Goal: Navigation & Orientation: Find specific page/section

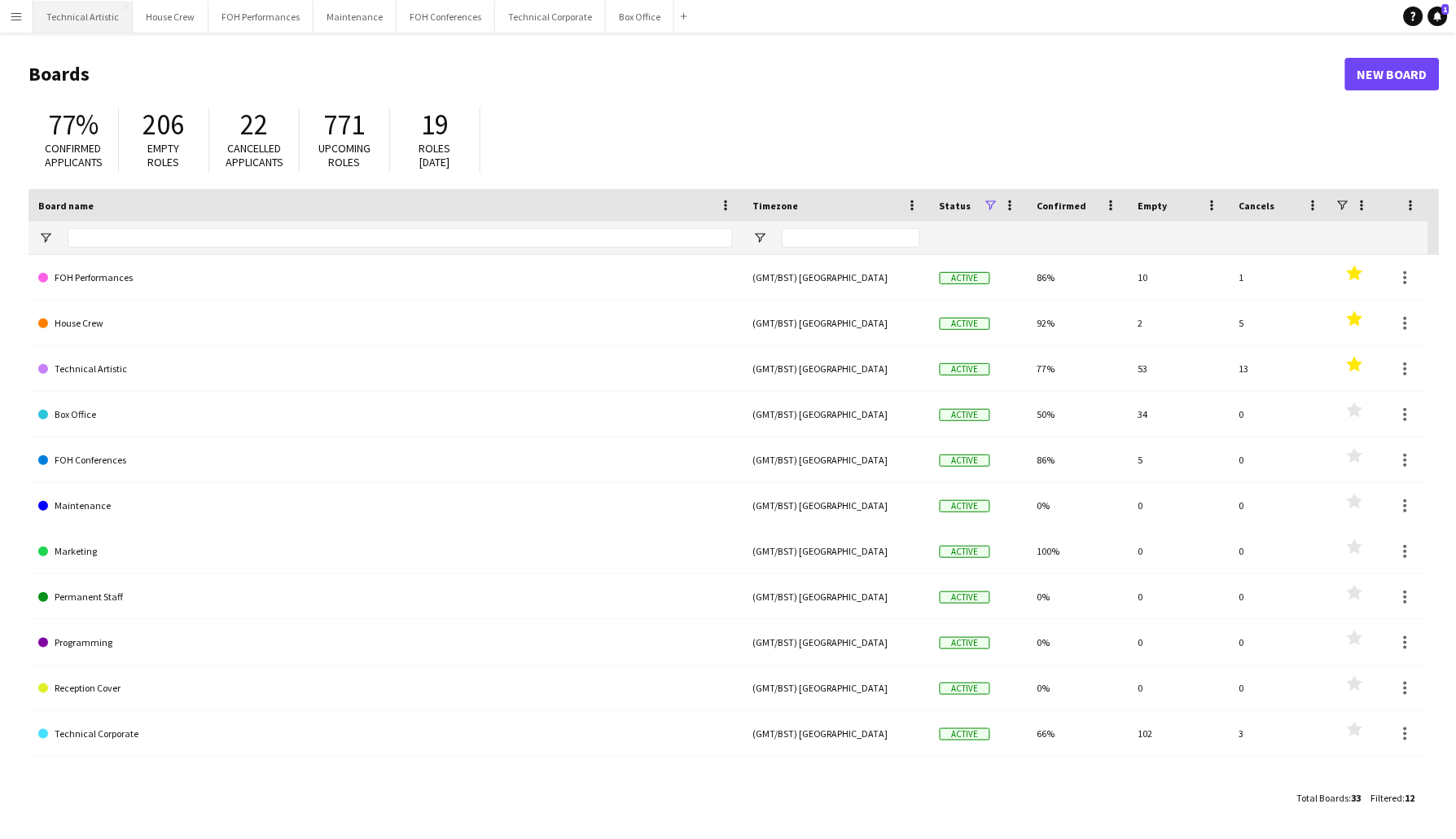
click at [95, 21] on button "Technical Artistic Close" at bounding box center [83, 16] width 99 height 32
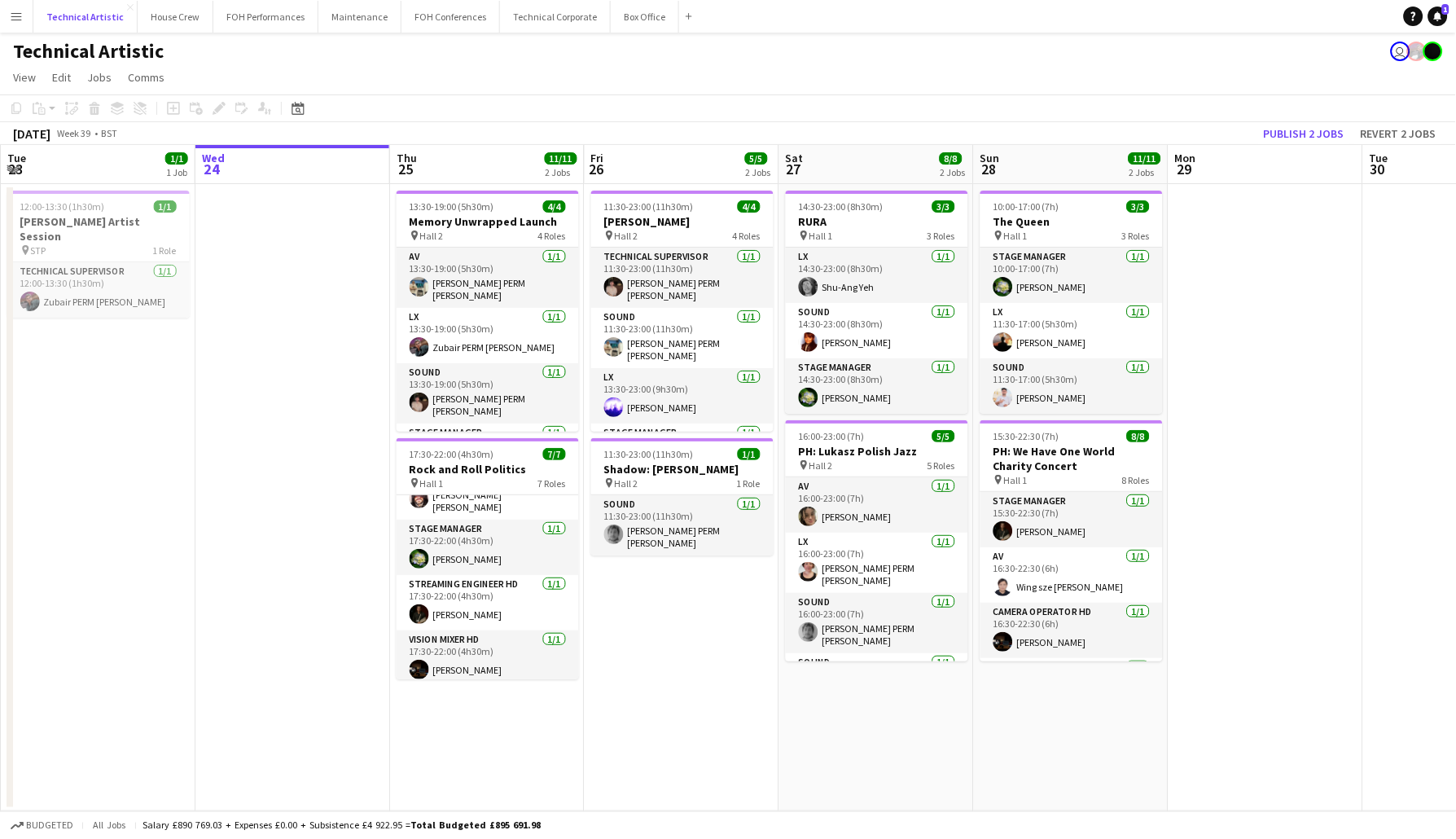
scroll to position [205, 0]
click at [252, 22] on button "FOH Performances Close" at bounding box center [266, 16] width 105 height 32
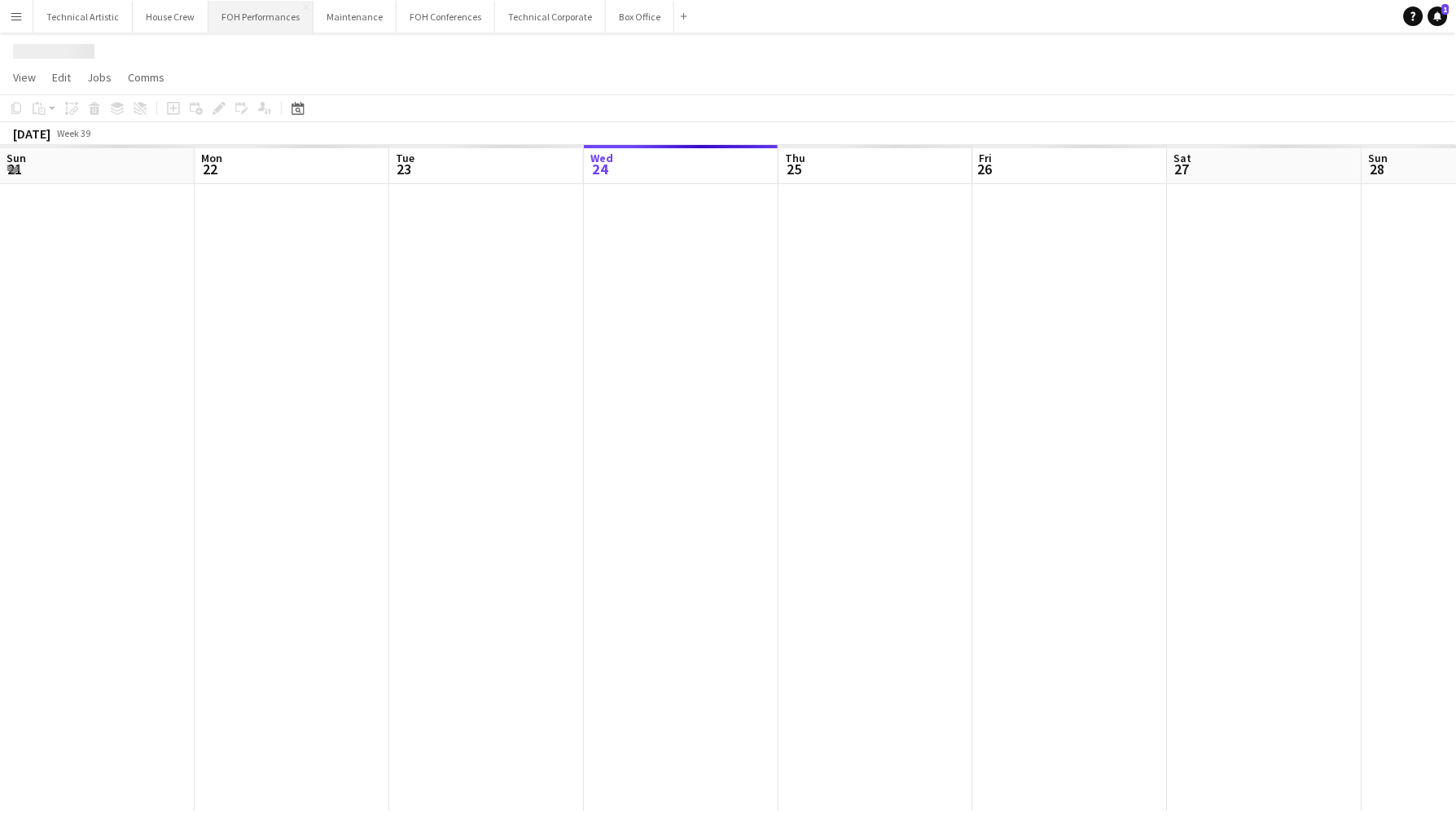
scroll to position [0, 389]
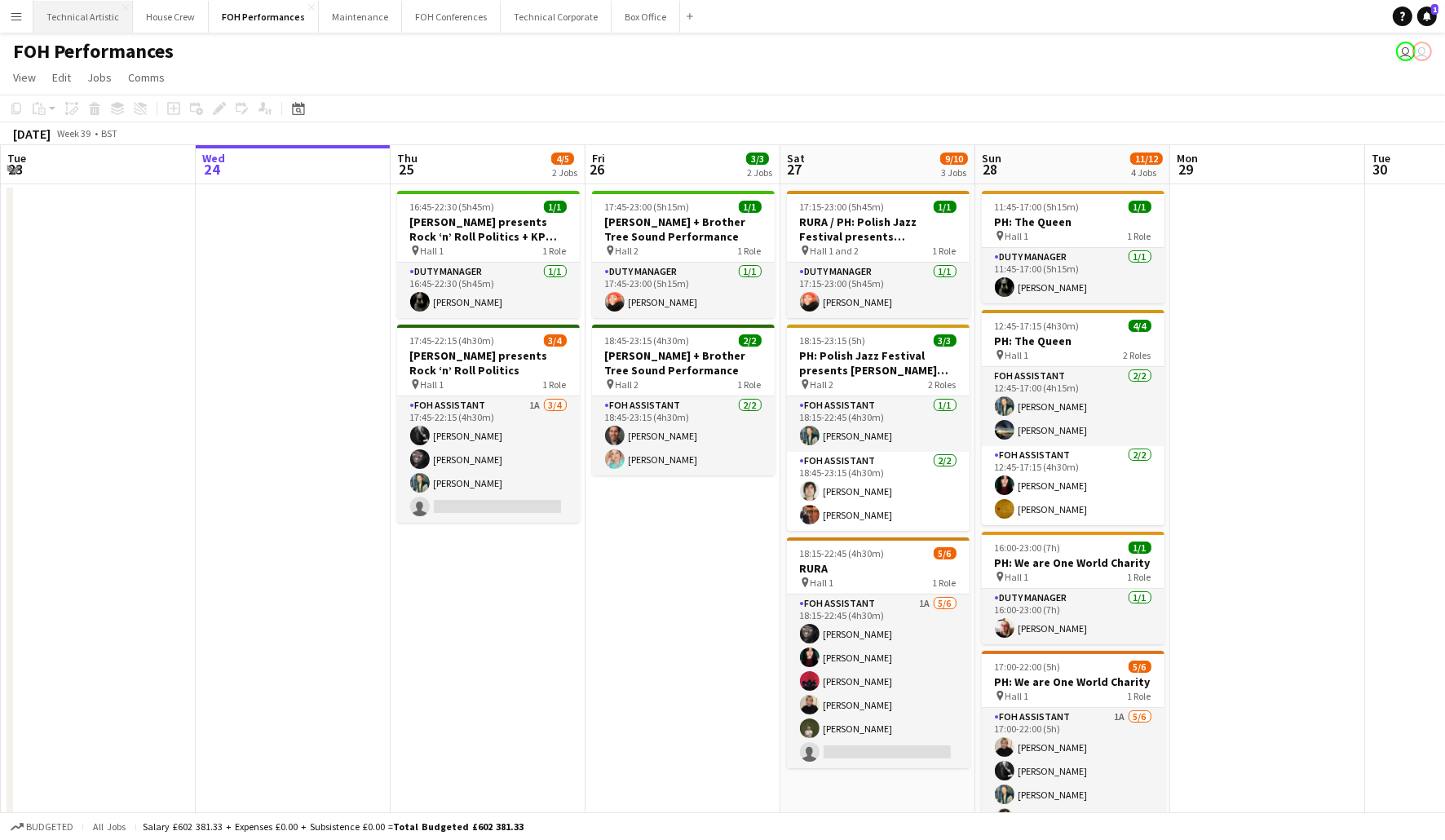
click at [63, 5] on button "Technical Artistic Close" at bounding box center [83, 16] width 100 height 32
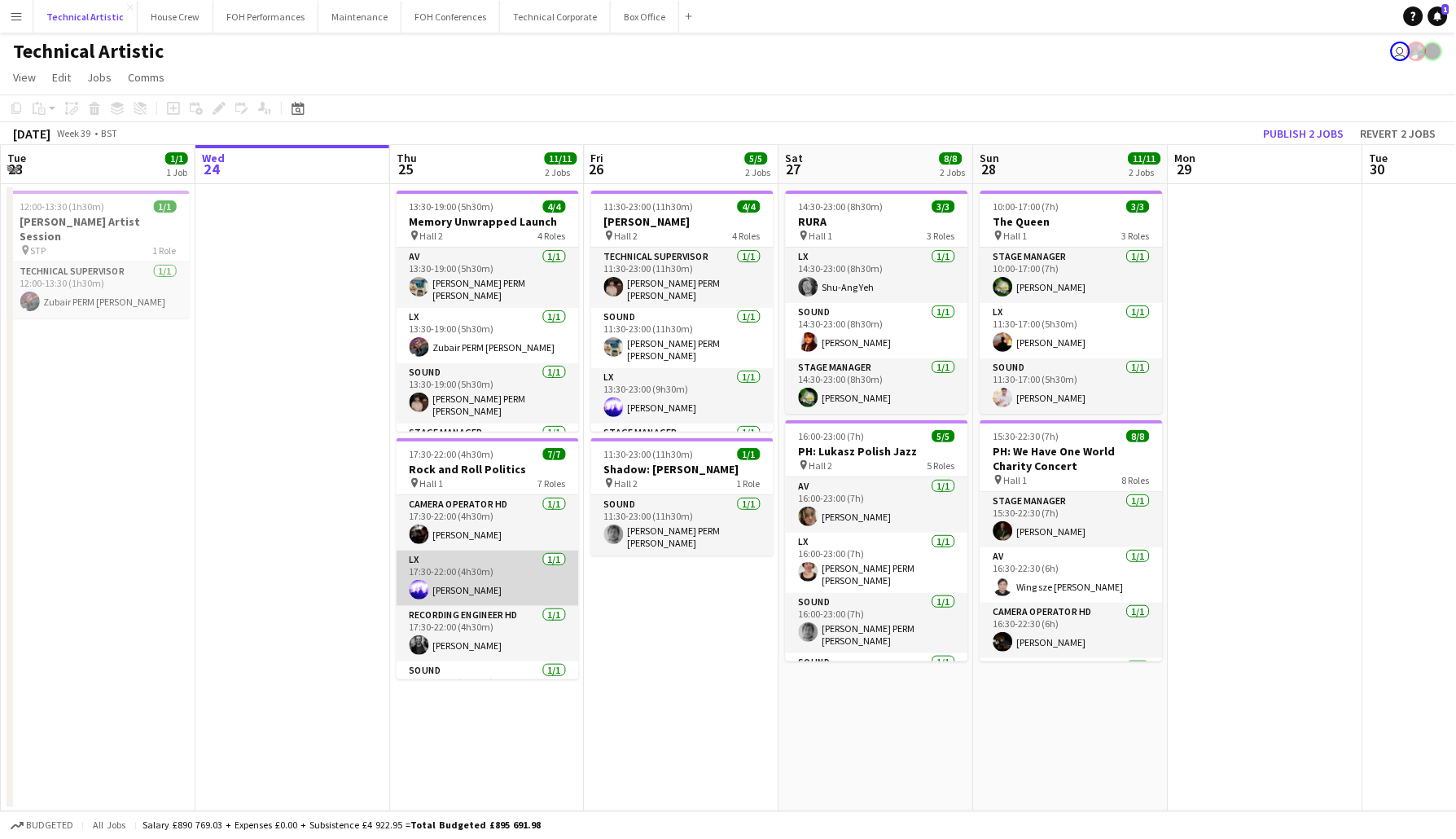
scroll to position [205, 0]
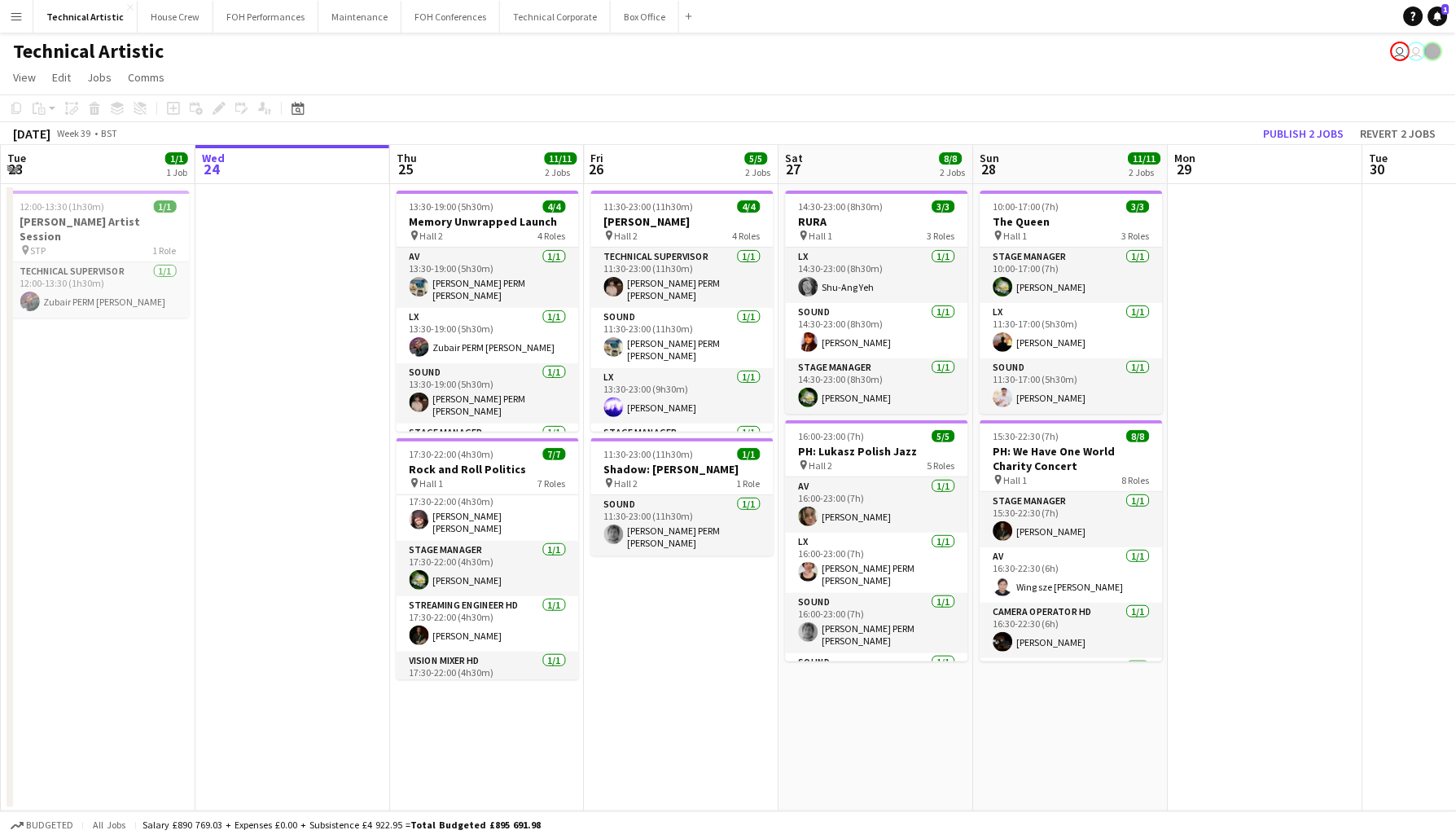
scroll to position [205, 0]
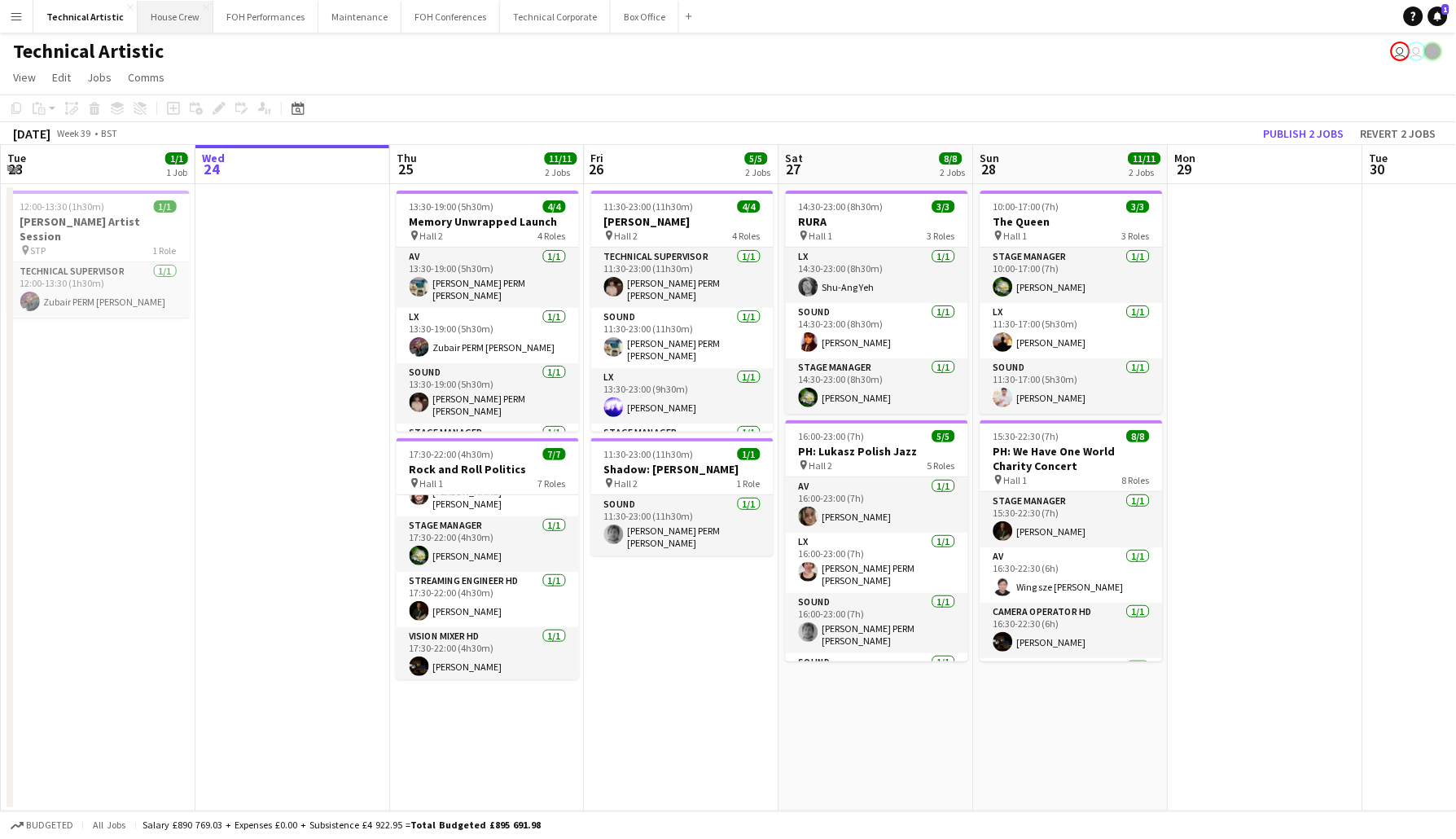
click at [155, 21] on button "House Crew Close" at bounding box center [175, 16] width 76 height 32
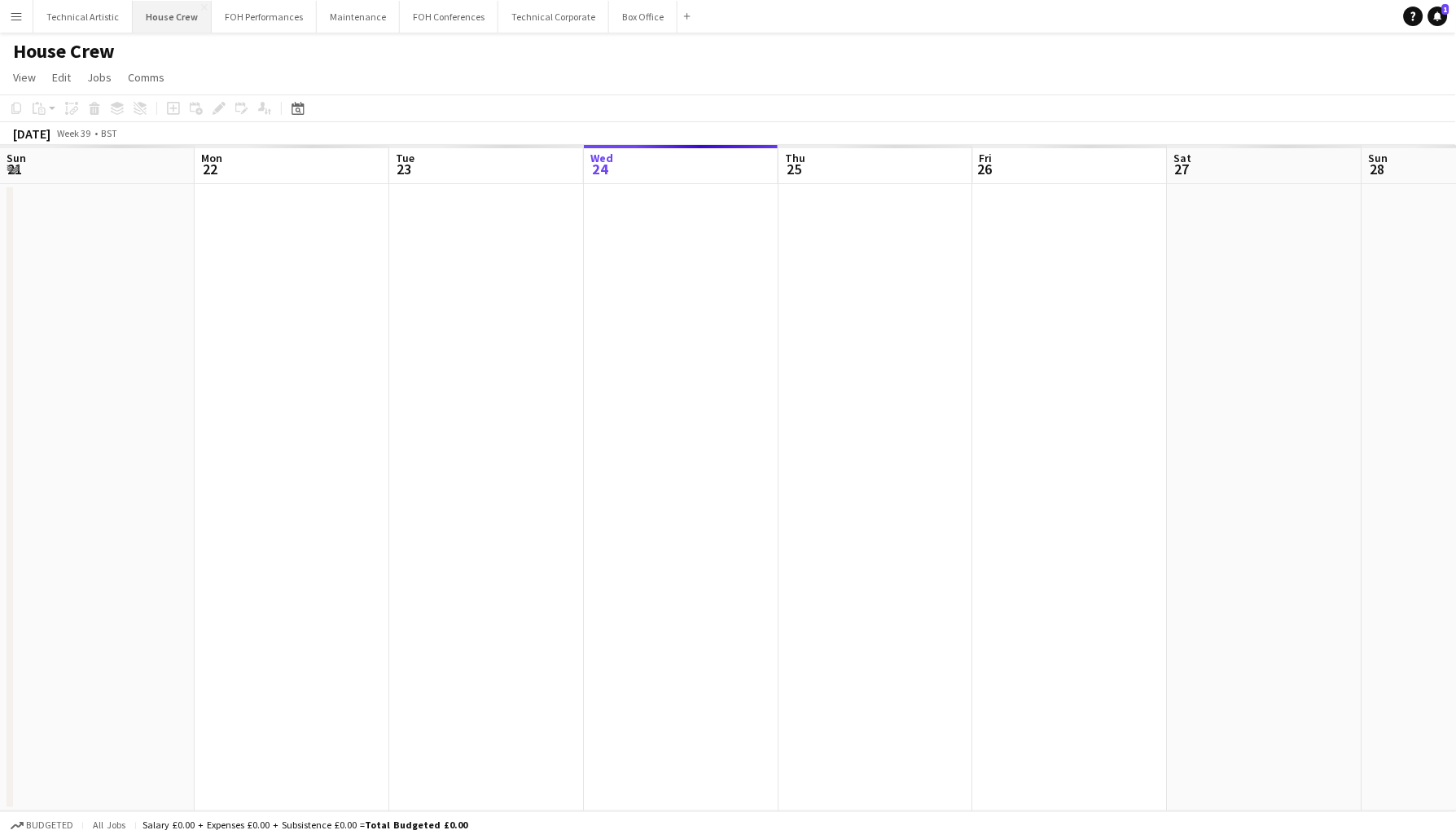
scroll to position [0, 389]
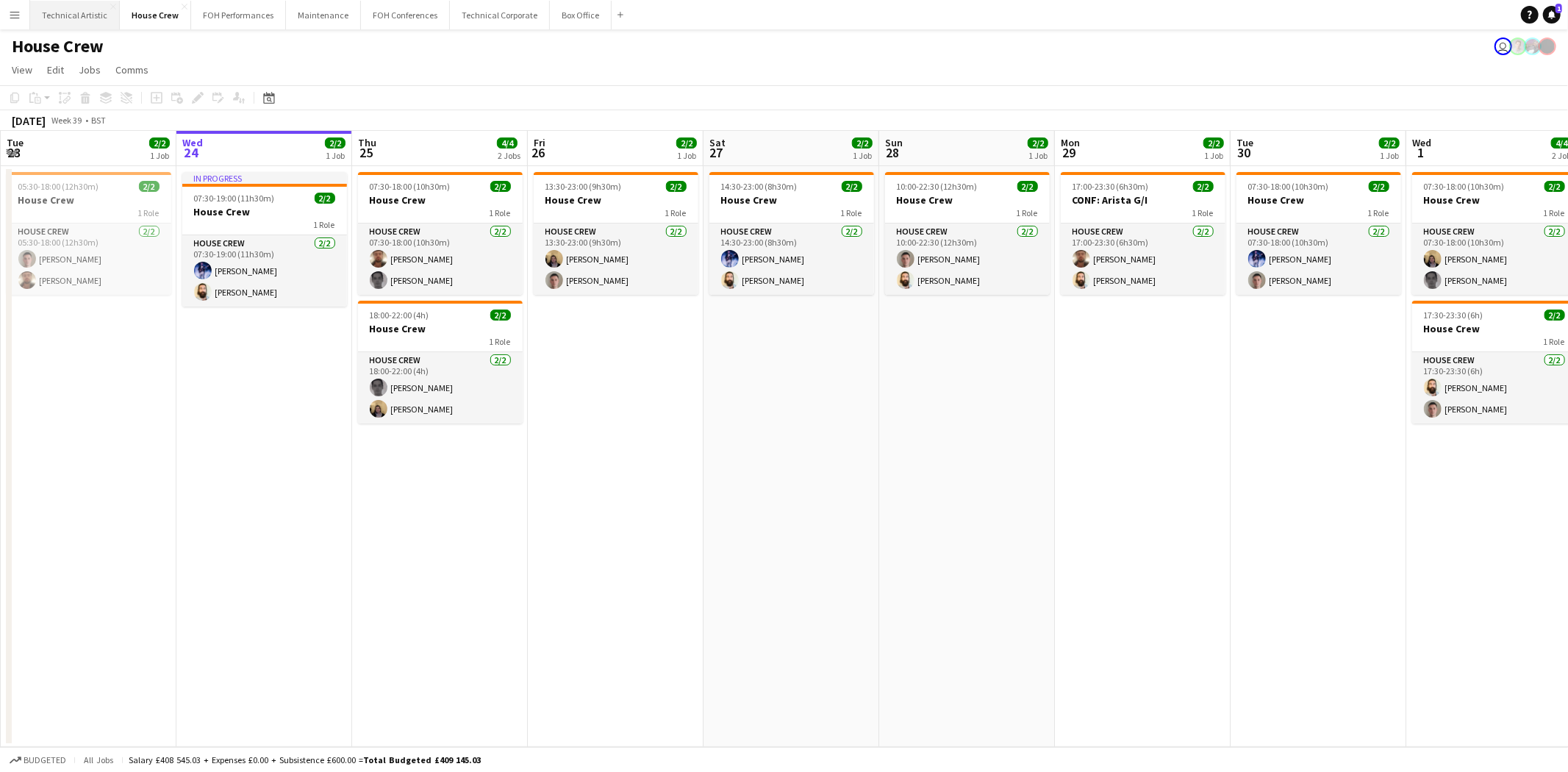
click at [89, 20] on button "Technical Artistic Close" at bounding box center [75, 15] width 90 height 29
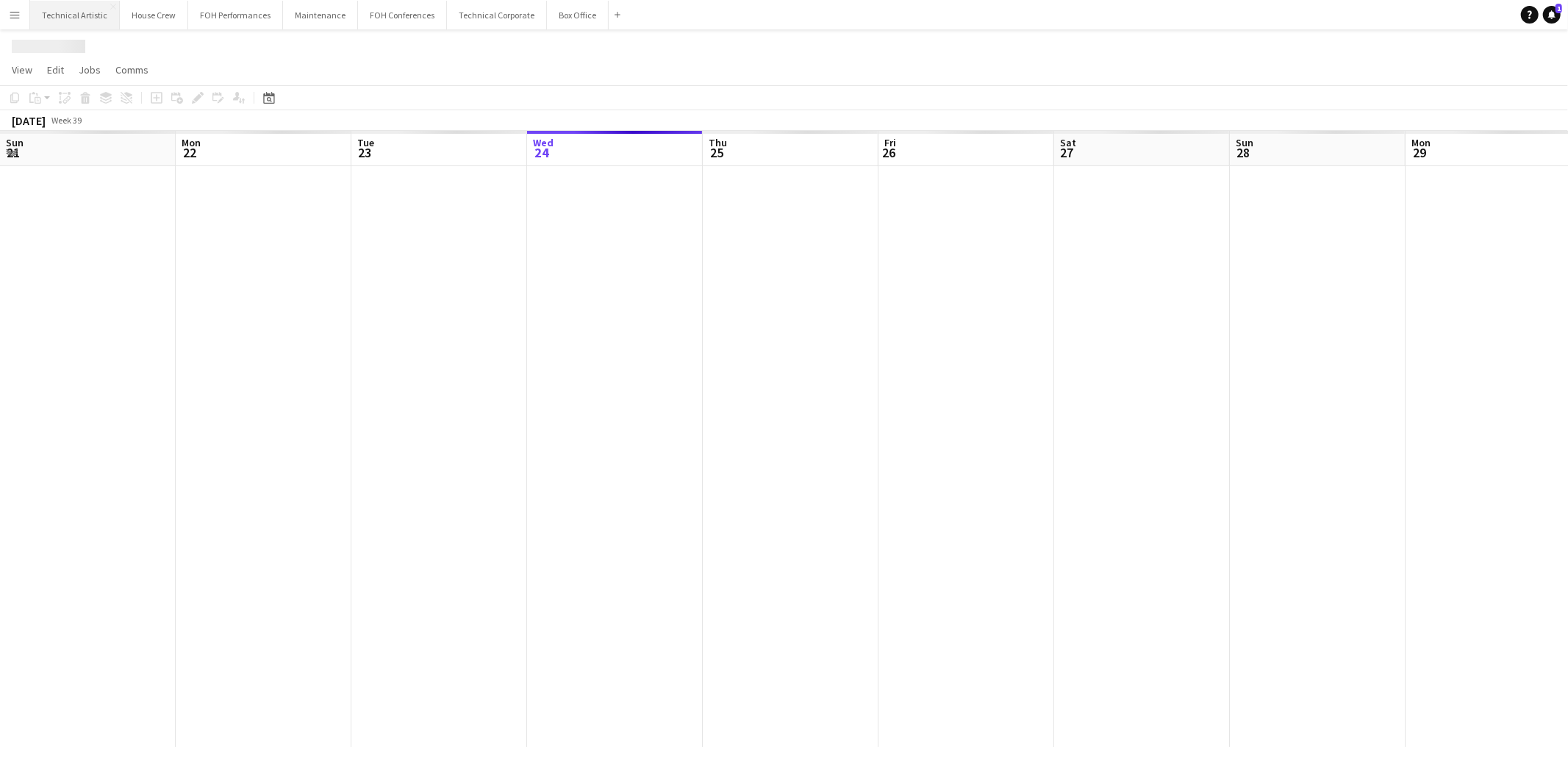
scroll to position [0, 351]
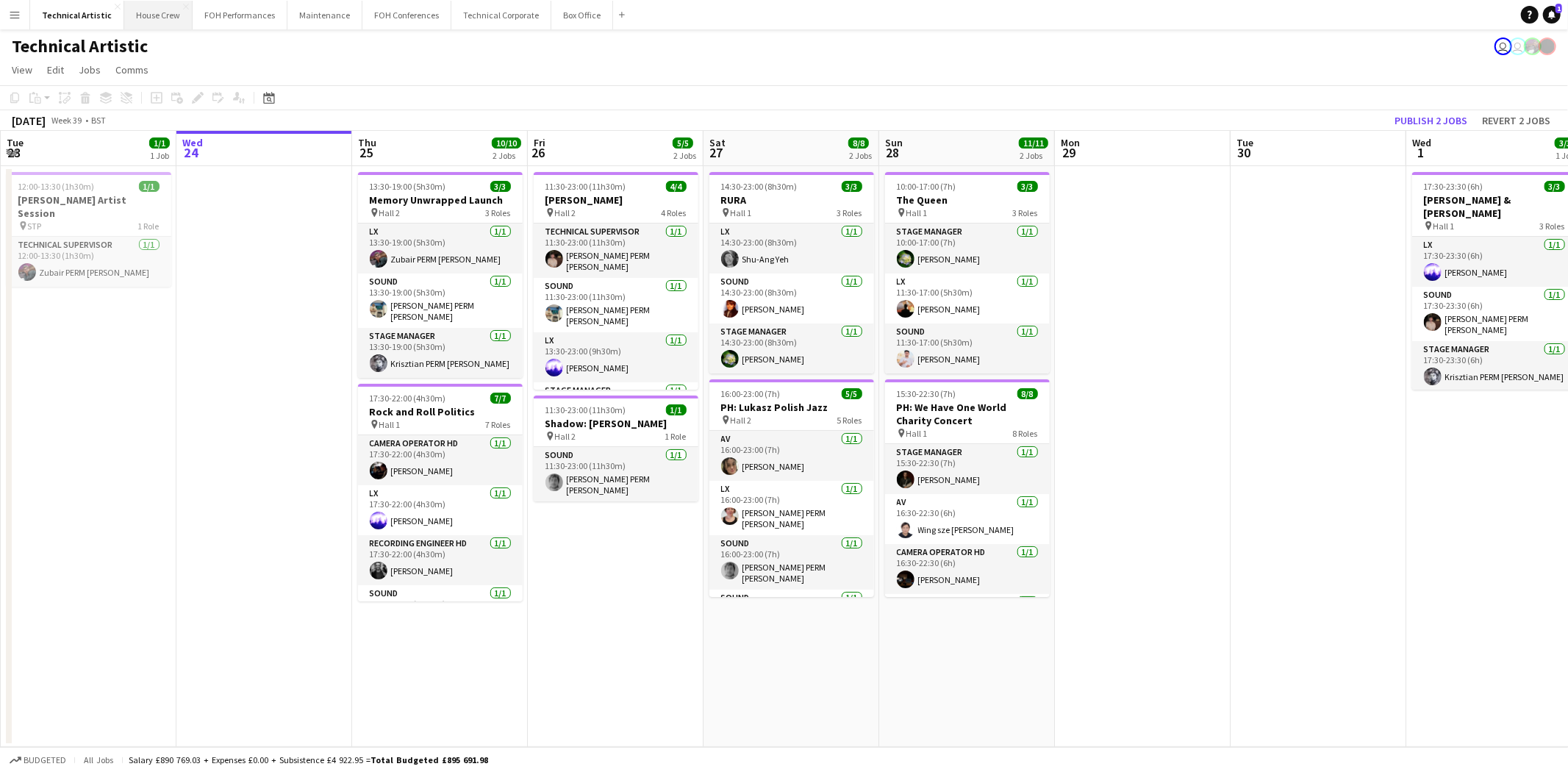
click at [154, 24] on button "House Crew Close" at bounding box center [158, 15] width 69 height 29
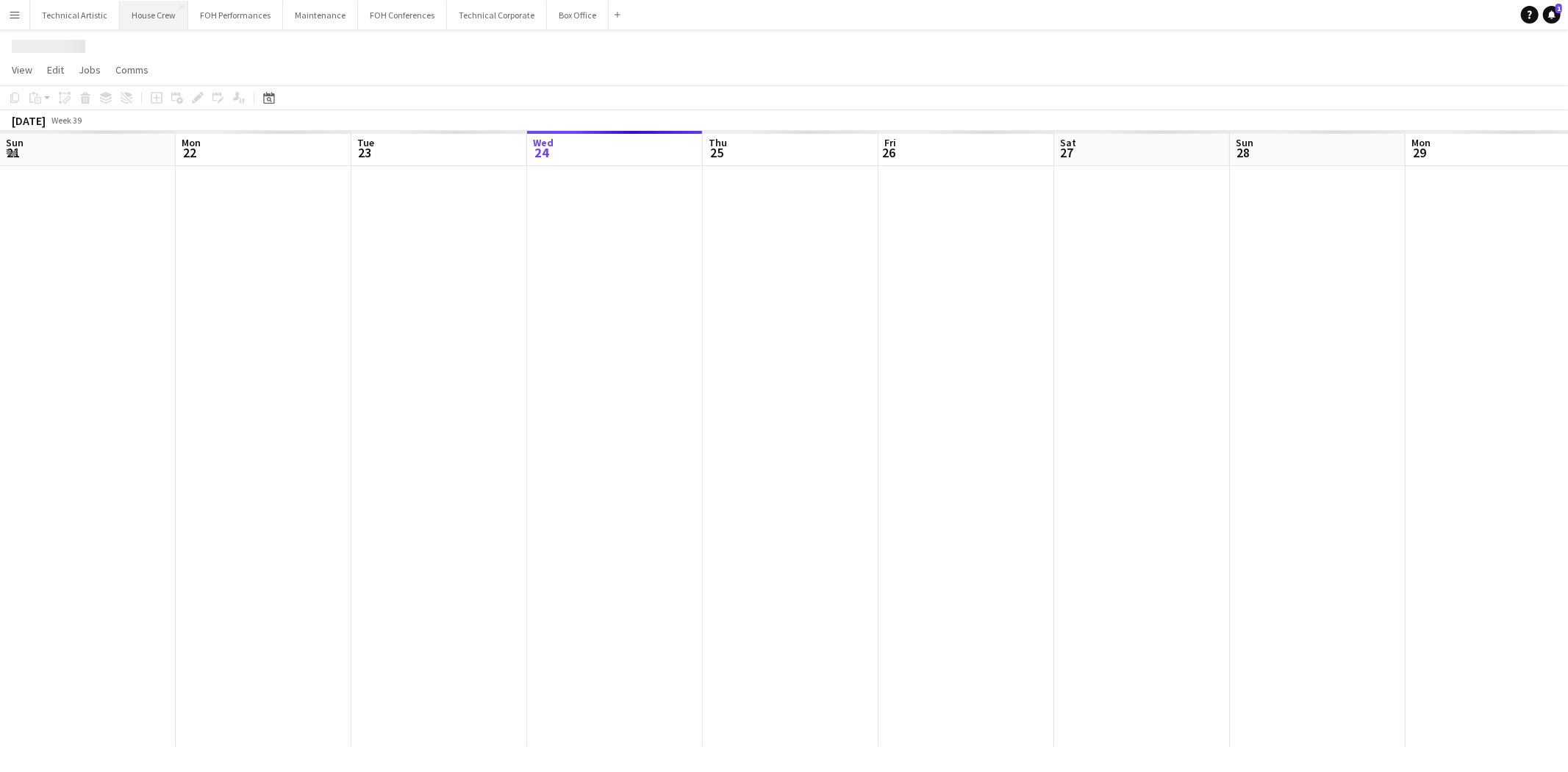
scroll to position [0, 351]
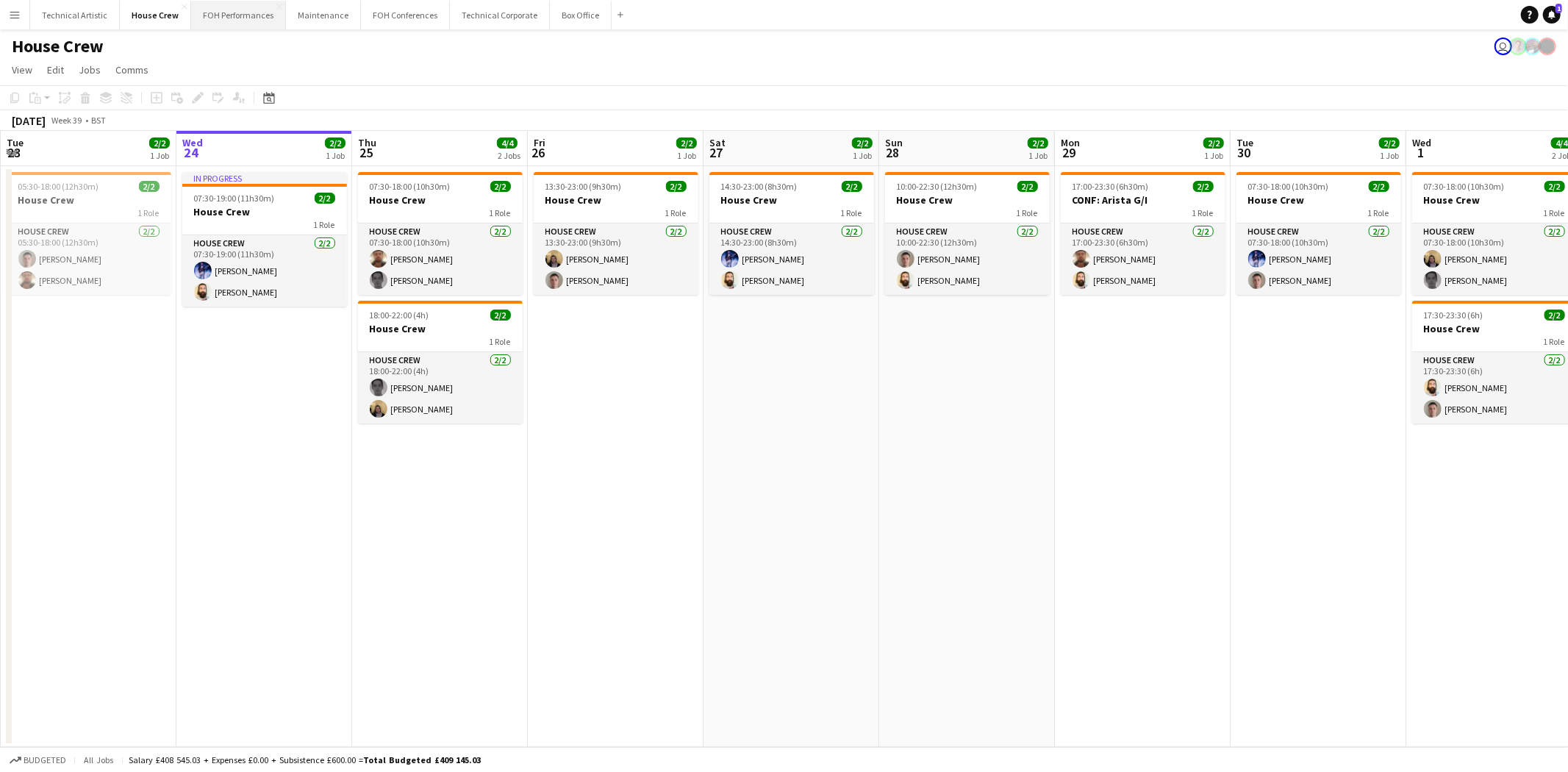
click at [247, 4] on button "FOH Performances Close" at bounding box center [238, 15] width 95 height 29
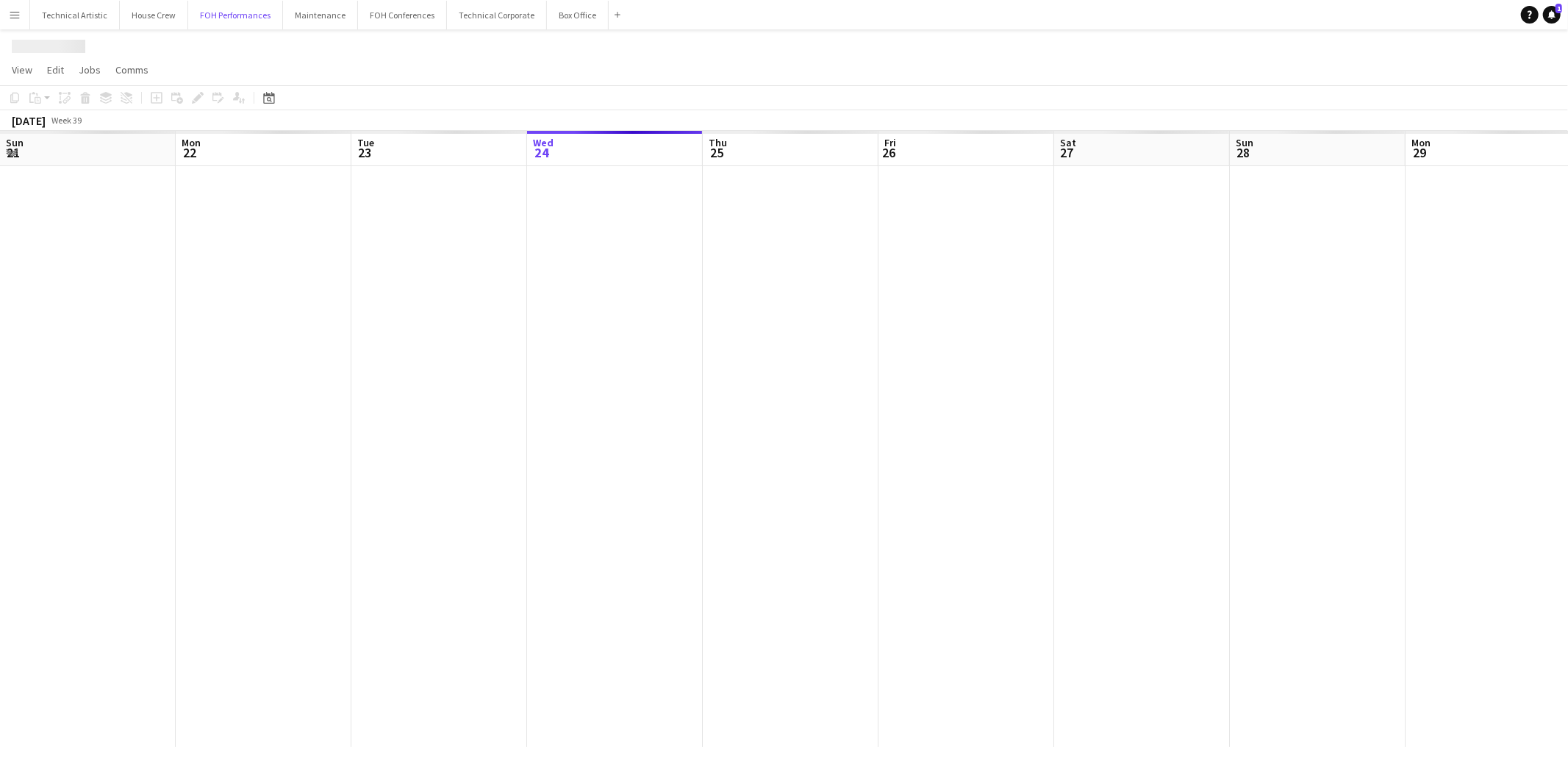
scroll to position [0, 351]
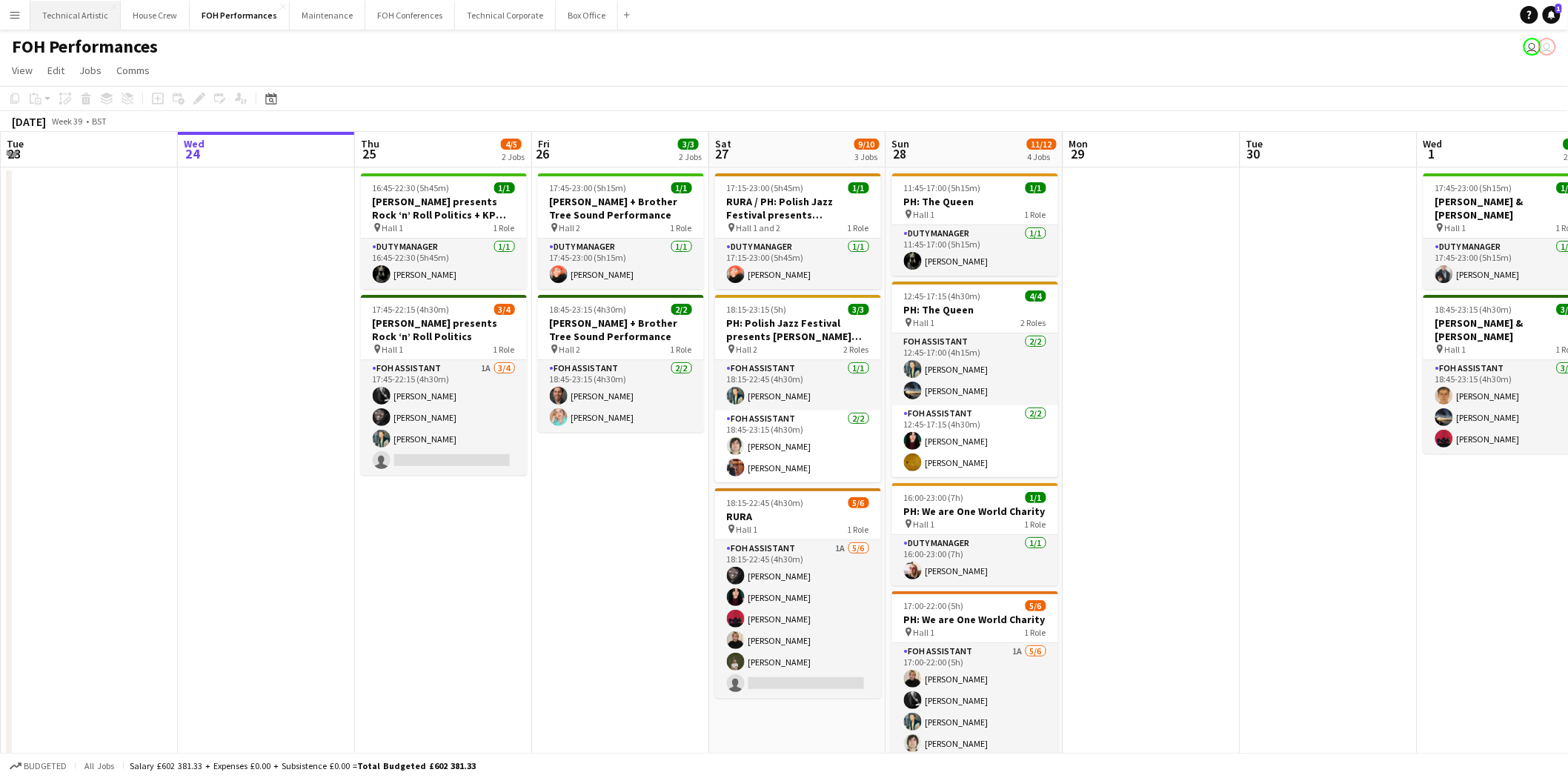
click at [95, 10] on button "Technical Artistic Close" at bounding box center [76, 15] width 90 height 29
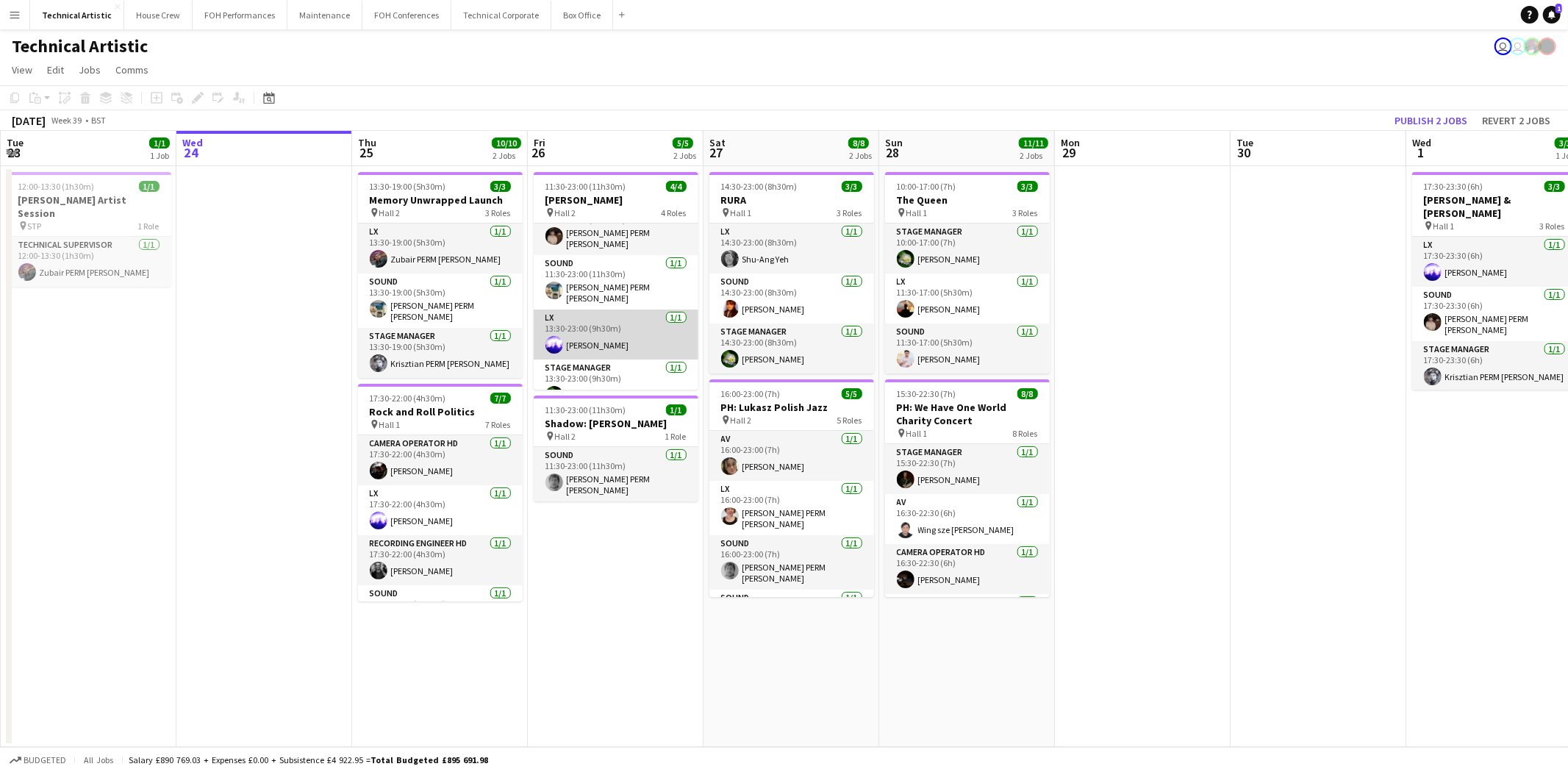
scroll to position [33, 0]
